Goal: Transaction & Acquisition: Book appointment/travel/reservation

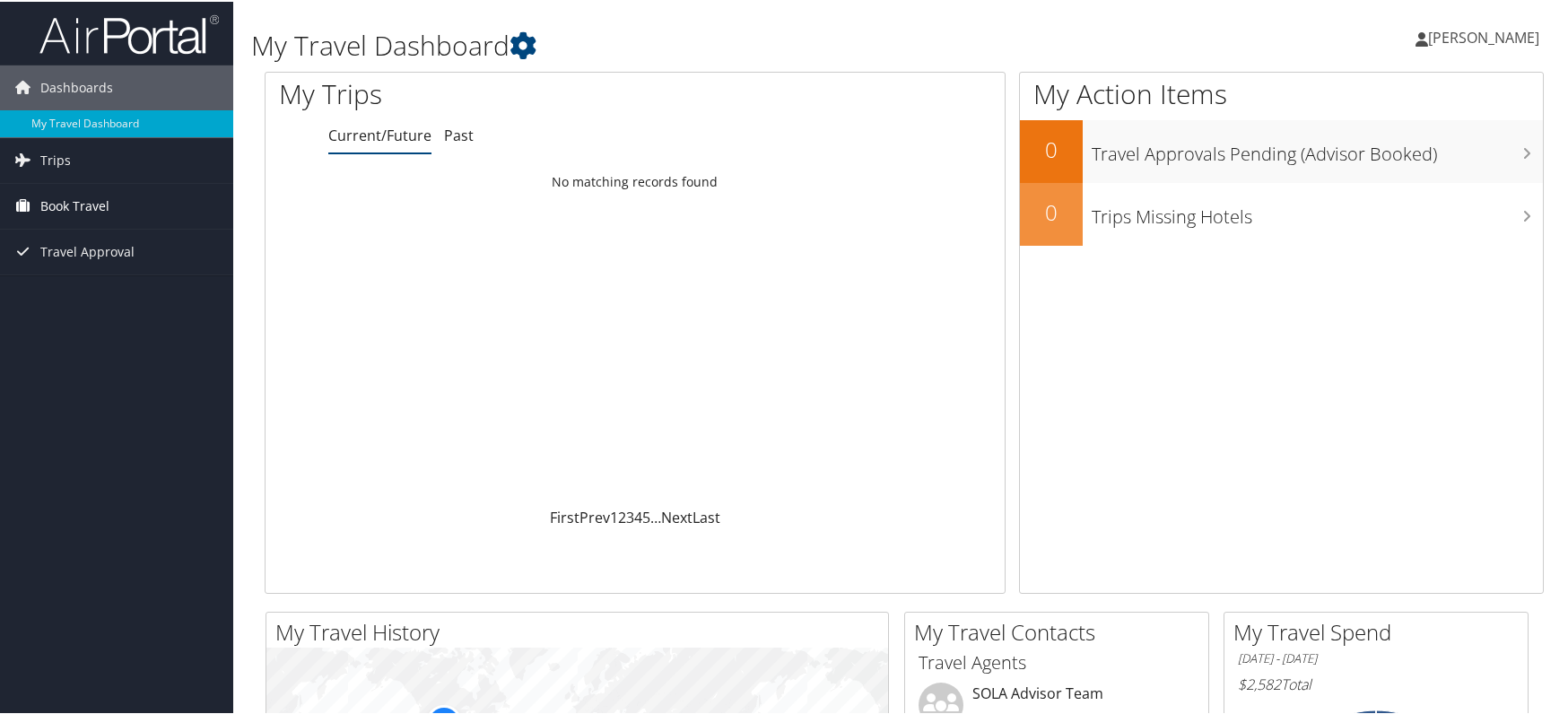
click at [72, 196] on span "Book Travel" at bounding box center [75, 203] width 69 height 44
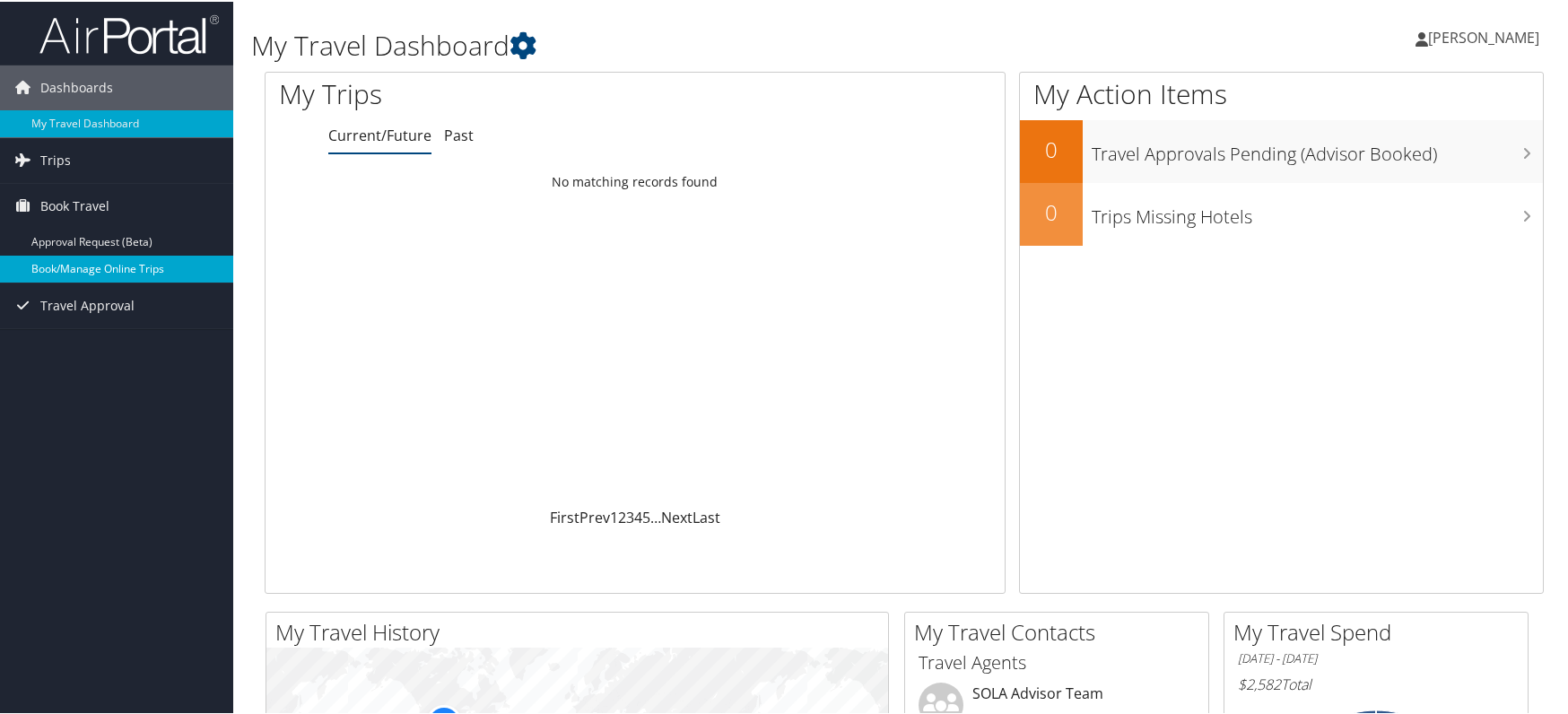
click at [61, 270] on link "Book/Manage Online Trips" at bounding box center [117, 267] width 233 height 27
